Goal: Task Accomplishment & Management: Manage account settings

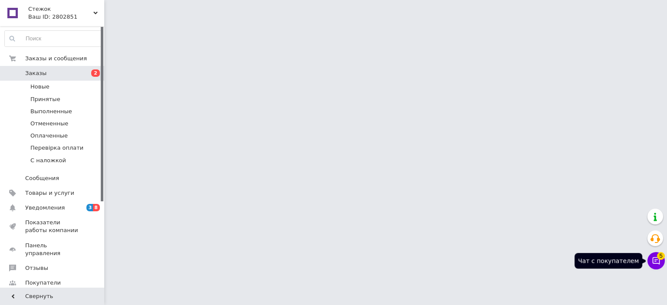
click at [656, 262] on icon at bounding box center [655, 260] width 9 height 9
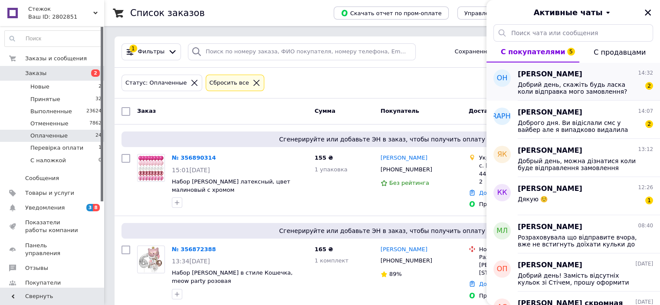
click at [589, 77] on div "Олена Носко 14:32" at bounding box center [585, 74] width 135 height 10
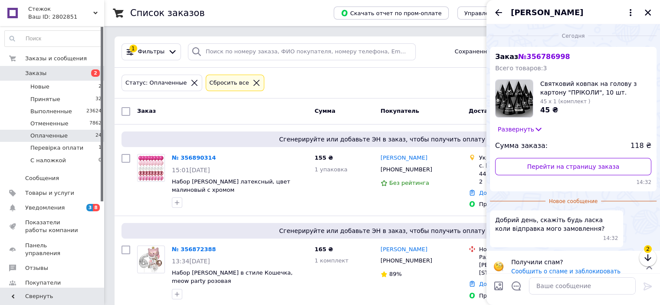
scroll to position [9, 0]
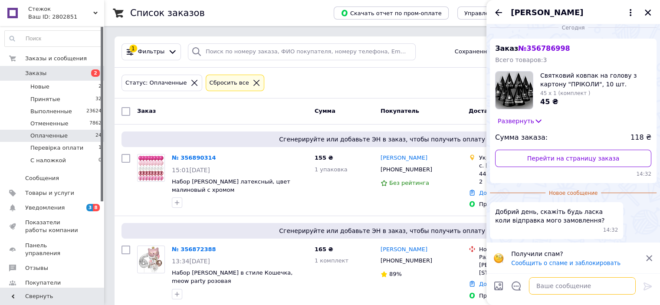
click at [569, 289] on textarea at bounding box center [582, 285] width 107 height 17
click at [569, 284] on textarea at bounding box center [582, 285] width 107 height 17
type textarea "доброго дня"
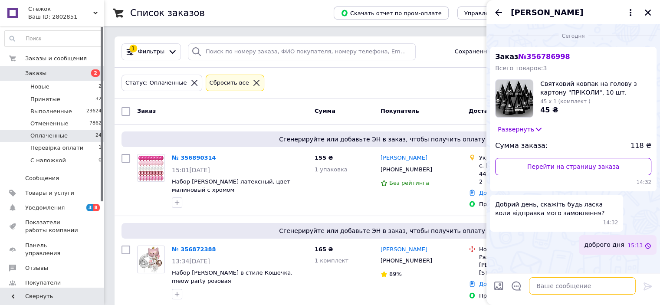
scroll to position [0, 0]
type textarea "сьогодні зможемо відправити"
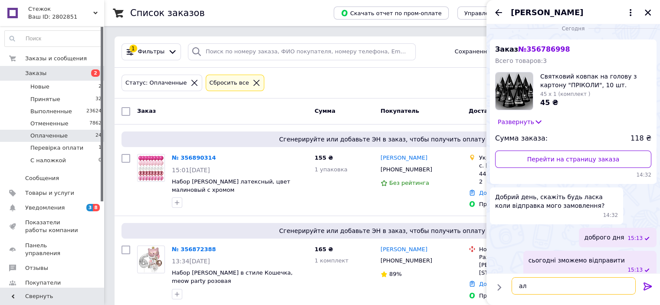
type textarea "але"
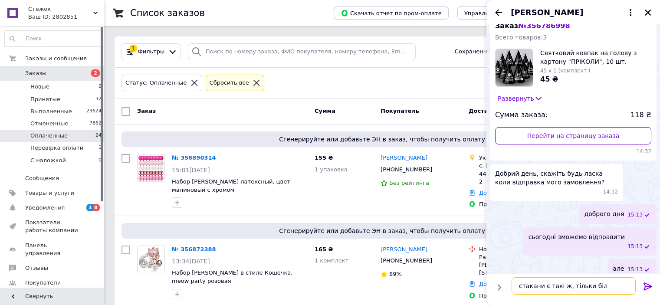
type textarea "стакани є такі ж, тільки білі"
type textarea "чорних нема"
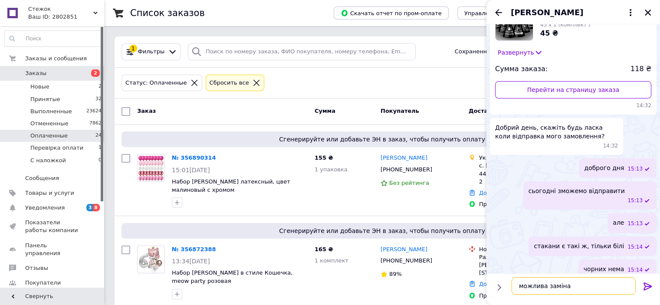
type textarea "можлива заміна?"
click at [499, 15] on icon "Назад" at bounding box center [498, 12] width 10 height 10
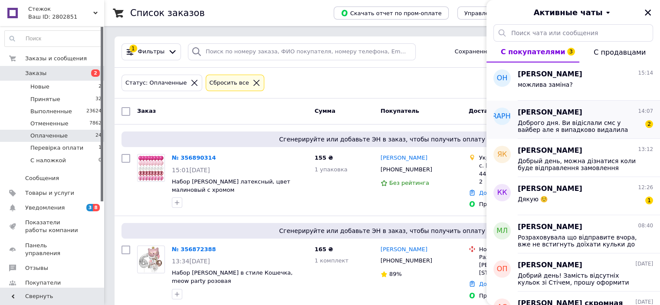
click at [605, 131] on span "Доброго дня. Ви відіслали смс у вайбер але я випадково видалила" at bounding box center [579, 126] width 123 height 14
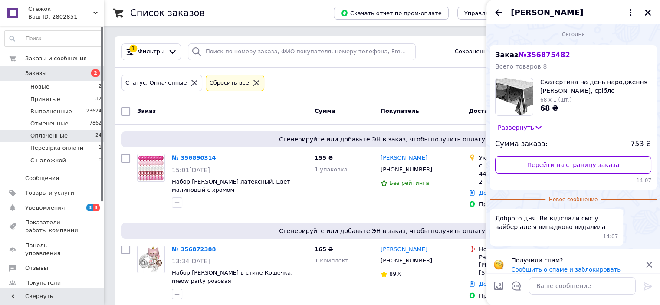
scroll to position [0, 0]
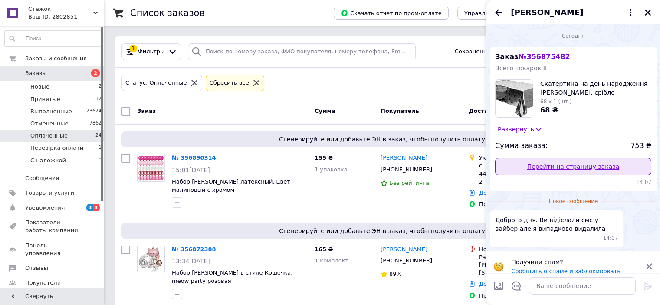
click at [593, 165] on link "Перейти на страницу заказа" at bounding box center [573, 166] width 156 height 17
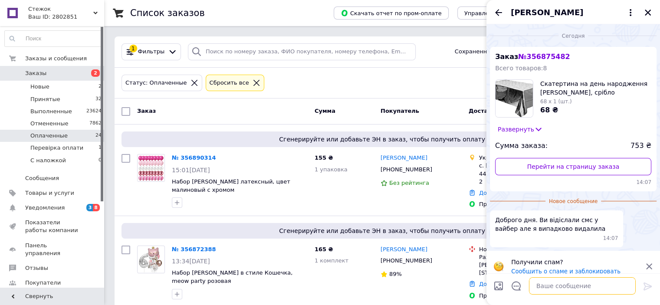
paste textarea "Доброго дня) До оплати 317 грн або предоплата 100 грн Богач Карина Ігорівна IBA…"
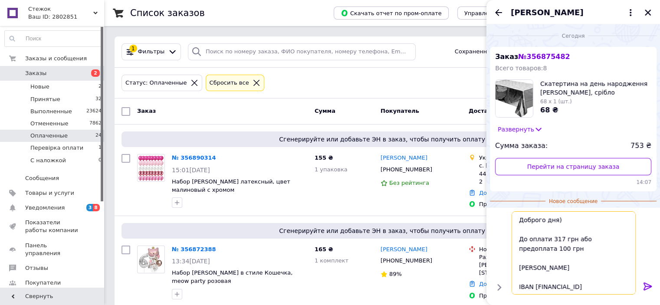
click at [554, 237] on textarea "Доброго дня) До оплати 317 грн або предоплата 100 грн Богач Карина Ігорівна IBA…" at bounding box center [574, 252] width 124 height 83
type textarea "Доброго дня) До оплати 753грн або предоплата 100 грн Богач Карина Ігорівна IBAN…"
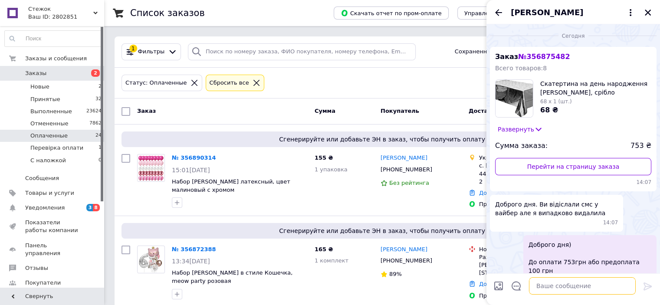
scroll to position [106, 0]
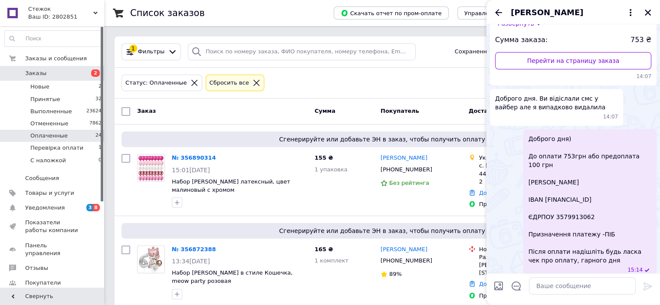
click at [500, 11] on icon "Назад" at bounding box center [498, 12] width 10 height 10
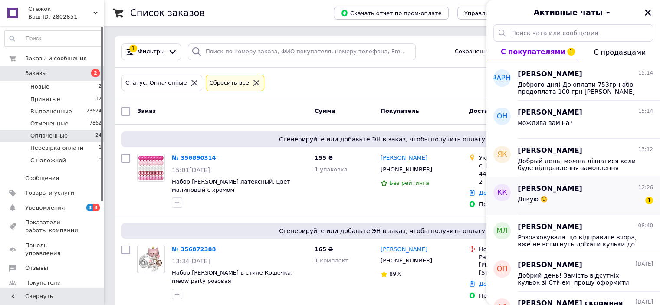
click at [623, 199] on div "Дякую ☺️ 1" at bounding box center [585, 201] width 135 height 14
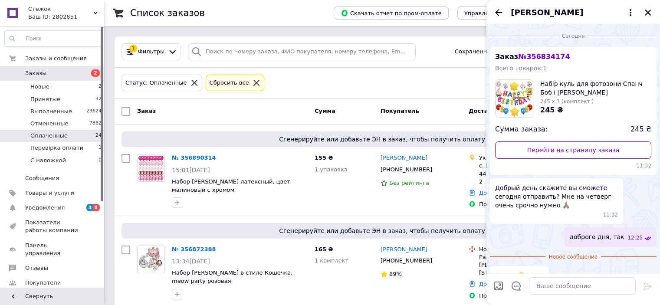
scroll to position [16, 0]
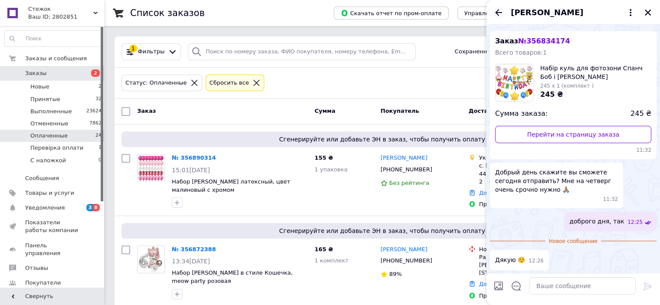
click at [495, 13] on icon "Назад" at bounding box center [498, 12] width 10 height 10
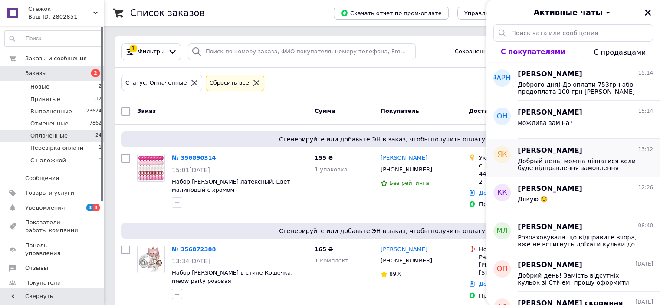
click at [605, 148] on div "Ярослав Кучинський 13:12" at bounding box center [585, 151] width 135 height 10
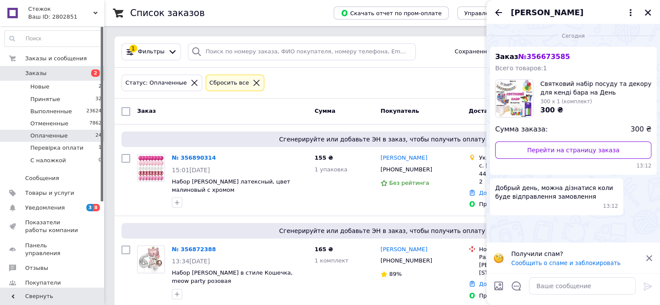
click at [505, 11] on div "Ярослав Кучинський" at bounding box center [573, 12] width 174 height 24
drag, startPoint x: 502, startPoint y: 11, endPoint x: 666, endPoint y: 23, distance: 164.8
click at [503, 10] on icon "Назад" at bounding box center [498, 12] width 10 height 10
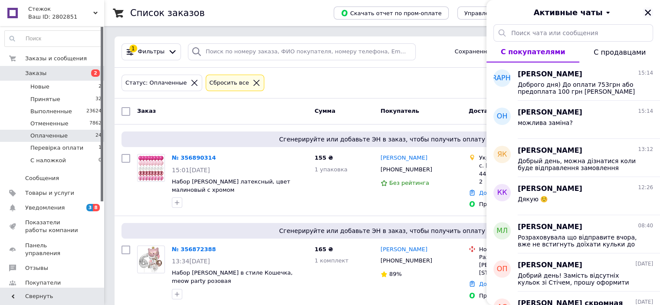
click at [648, 12] on icon "Закрыть" at bounding box center [648, 13] width 6 height 6
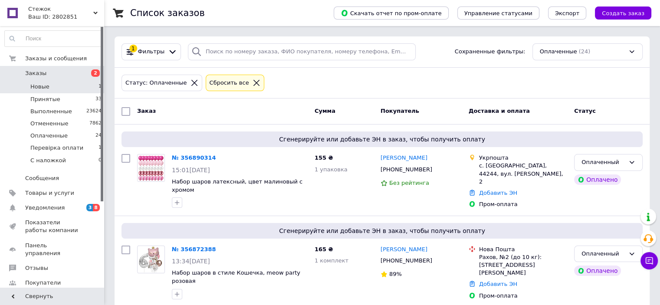
click at [31, 91] on li "Новые 1" at bounding box center [53, 87] width 107 height 12
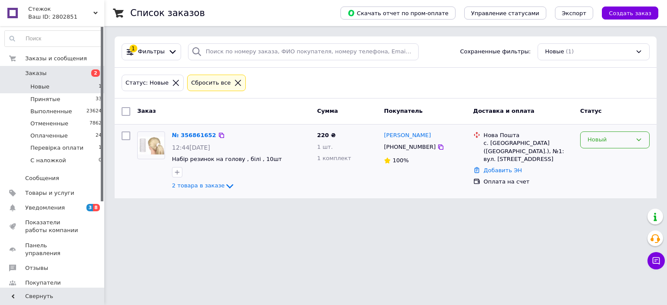
click at [598, 135] on div "Новый" at bounding box center [609, 139] width 44 height 9
click at [601, 157] on li "Принят" at bounding box center [614, 158] width 69 height 16
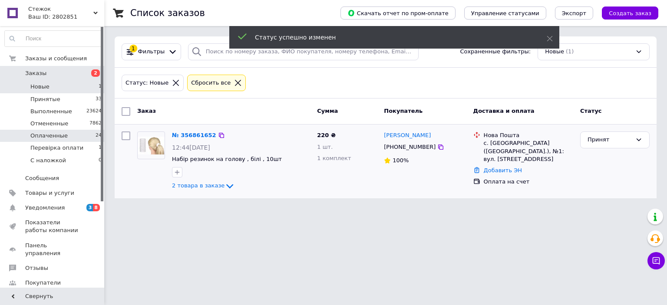
click at [76, 135] on li "Оплаченные 24" at bounding box center [53, 136] width 107 height 12
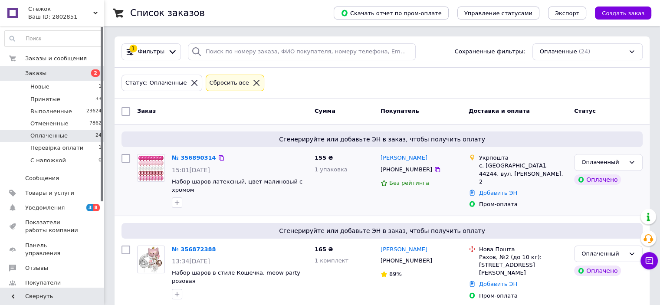
drag, startPoint x: 651, startPoint y: 147, endPoint x: 564, endPoint y: 150, distance: 86.8
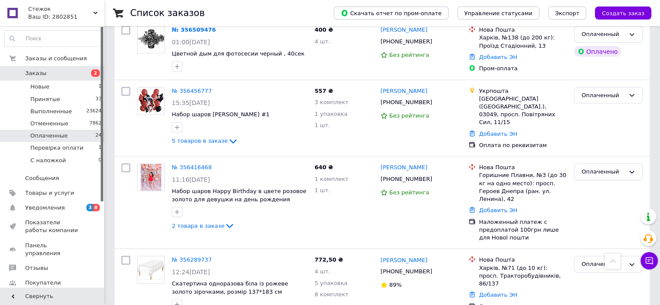
scroll to position [1892, 0]
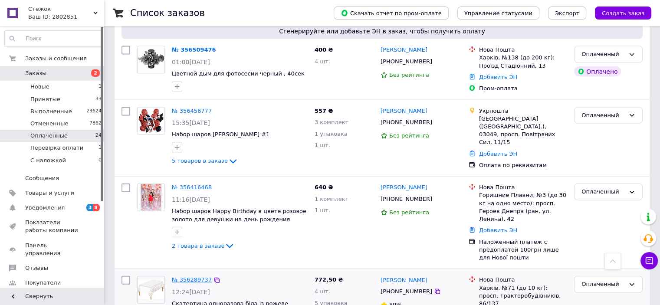
click at [189, 276] on link "№ 356289737" at bounding box center [192, 279] width 40 height 7
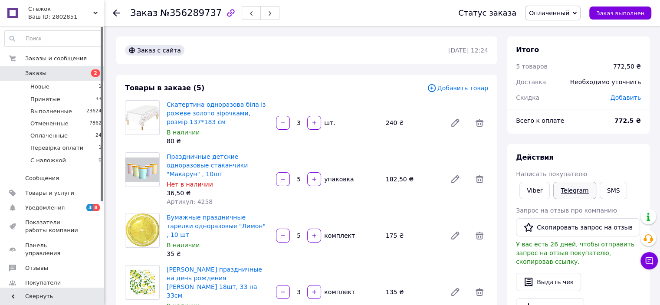
click at [575, 185] on link "Telegram" at bounding box center [574, 190] width 43 height 17
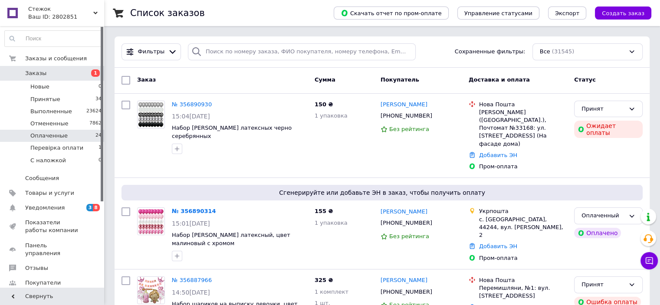
click at [39, 137] on span "Оплаченные" at bounding box center [48, 136] width 37 height 8
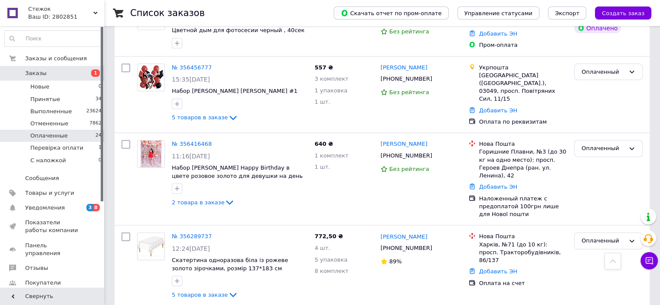
scroll to position [1935, 0]
click at [194, 292] on span "5 товаров в заказе" at bounding box center [200, 295] width 56 height 7
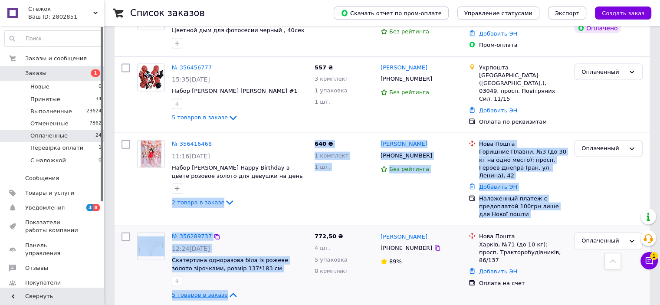
click at [210, 292] on span "5 товаров в заказе" at bounding box center [200, 295] width 56 height 7
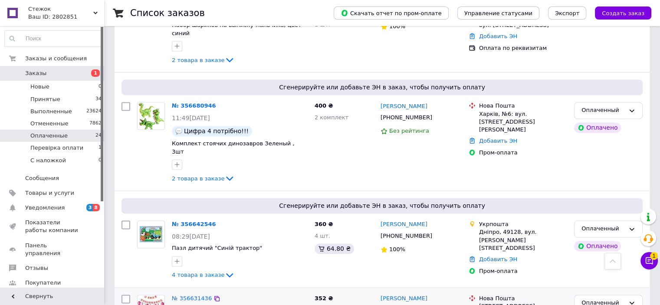
scroll to position [1241, 0]
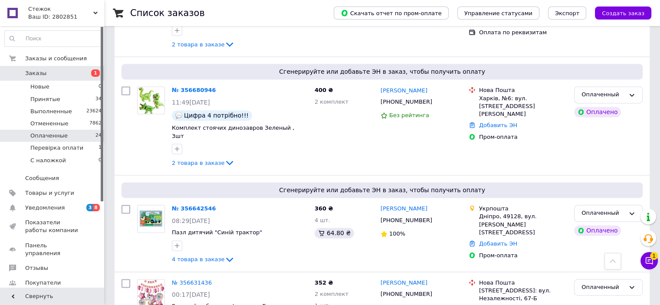
drag, startPoint x: 654, startPoint y: 174, endPoint x: 666, endPoint y: 179, distance: 12.5
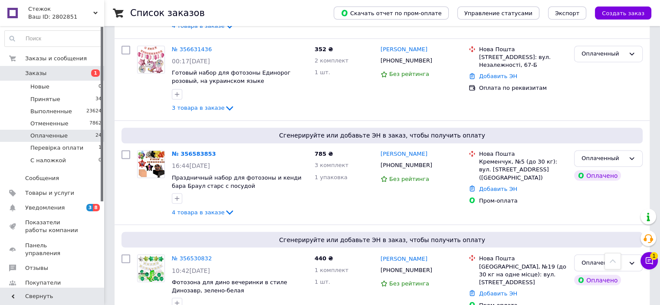
scroll to position [1545, 0]
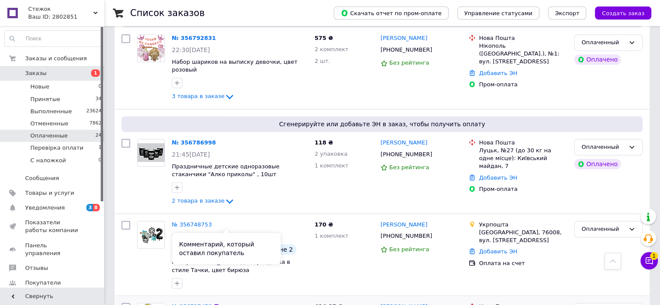
scroll to position [677, 0]
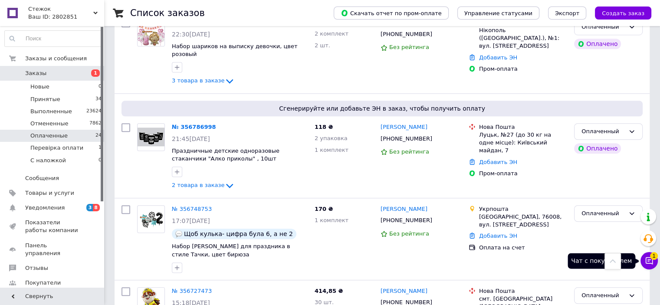
click at [643, 255] on button "Чат с покупателем 1" at bounding box center [648, 260] width 17 height 17
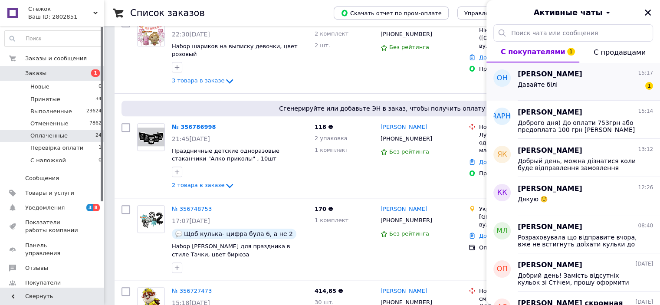
click at [603, 84] on div "Давайте білі 1" at bounding box center [585, 86] width 135 height 14
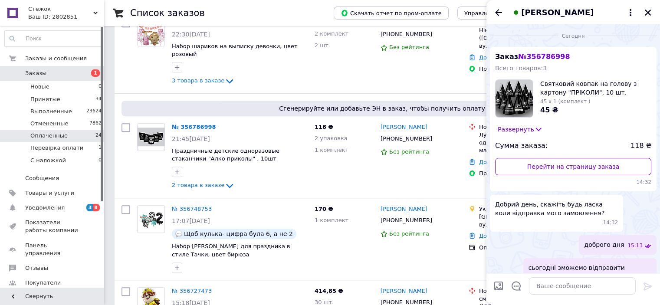
scroll to position [139, 0]
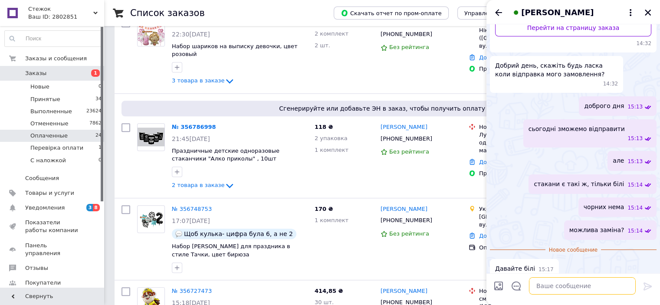
click at [569, 286] on textarea at bounding box center [582, 285] width 107 height 17
type textarea "добре"
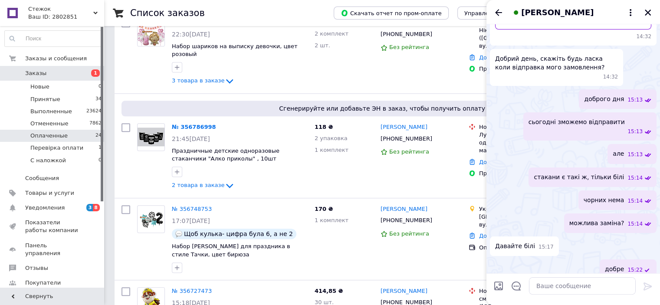
click at [647, 19] on div "[PERSON_NAME]" at bounding box center [573, 12] width 174 height 24
click at [648, 13] on icon "Закрыть" at bounding box center [648, 13] width 6 height 6
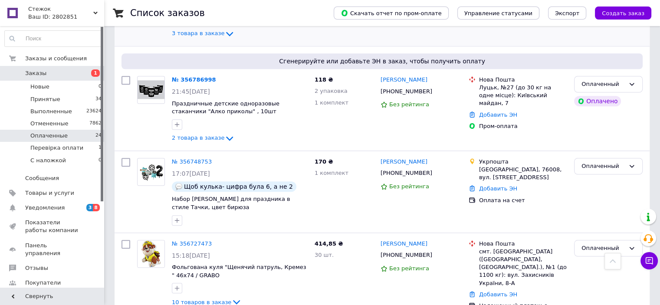
scroll to position [781, 0]
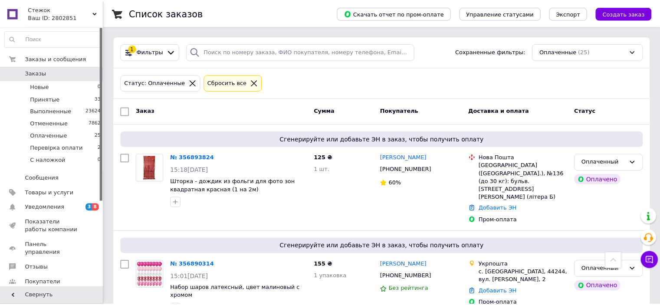
scroll to position [776, 0]
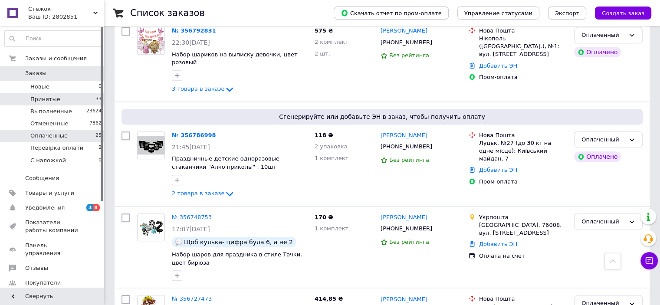
click at [47, 104] on li "Принятые 33" at bounding box center [53, 99] width 107 height 12
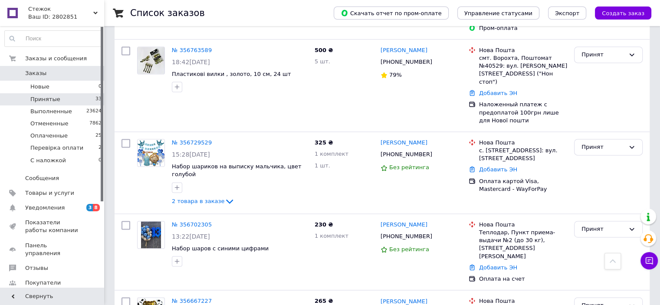
scroll to position [1215, 0]
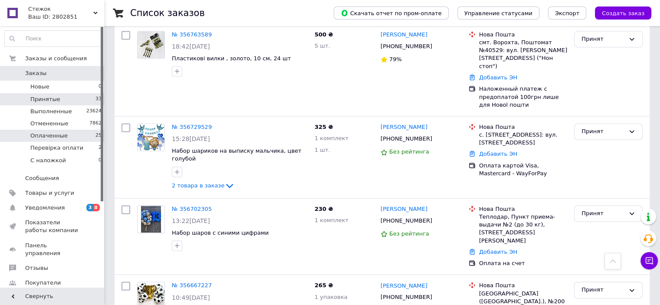
click at [71, 138] on li "Оплаченные 25" at bounding box center [53, 136] width 107 height 12
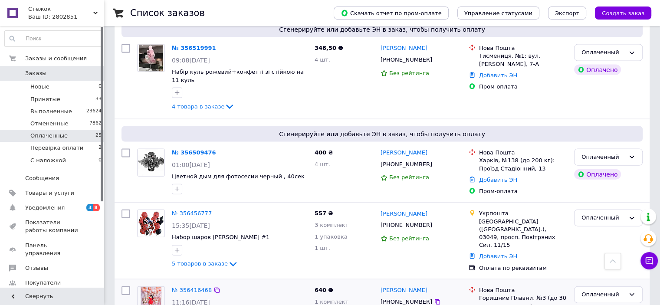
scroll to position [1853, 0]
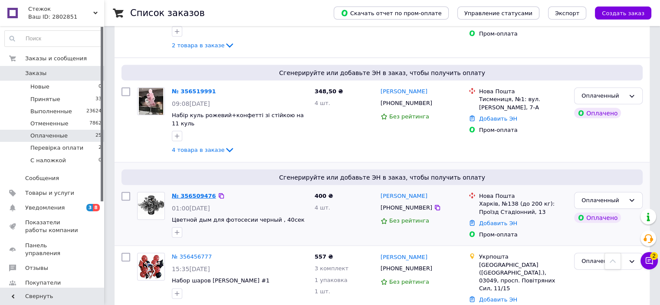
click at [189, 193] on link "№ 356509476" at bounding box center [194, 196] width 44 height 7
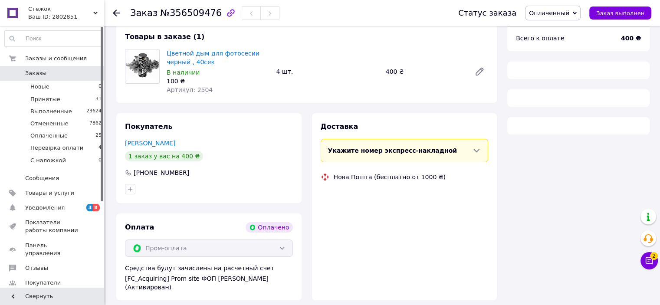
scroll to position [87, 0]
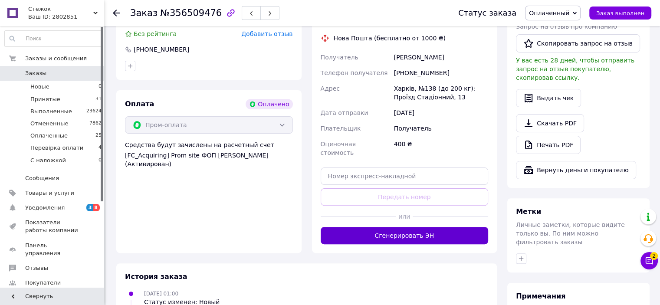
click at [415, 230] on button "Сгенерировать ЭН" at bounding box center [405, 235] width 168 height 17
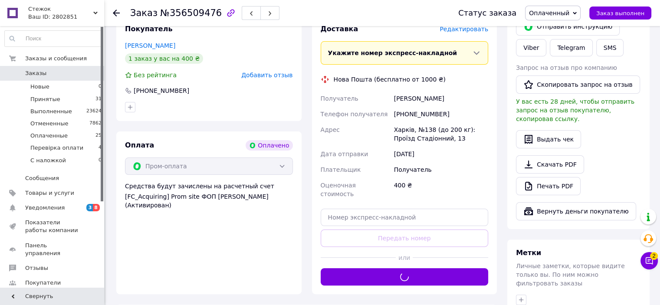
scroll to position [130, 0]
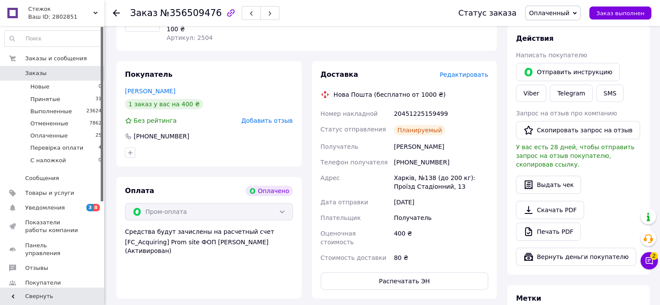
drag, startPoint x: 561, startPoint y: 10, endPoint x: 563, endPoint y: 43, distance: 33.1
click at [561, 13] on span "Оплаченный" at bounding box center [549, 13] width 40 height 7
click at [563, 43] on li "Выполнен" at bounding box center [556, 43] width 62 height 13
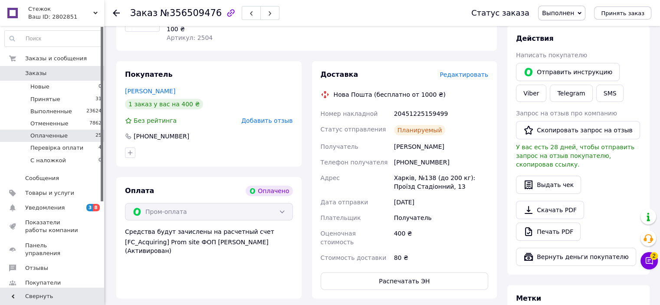
click at [74, 138] on li "Оплаченные 25" at bounding box center [53, 136] width 107 height 12
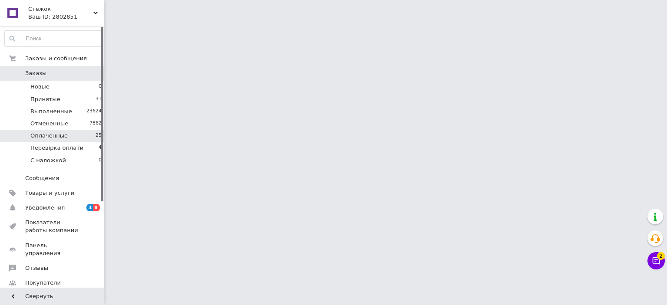
click at [53, 134] on span "Оплаченные" at bounding box center [48, 136] width 37 height 8
click at [53, 132] on span "Оплаченные" at bounding box center [48, 136] width 37 height 8
